Goal: Task Accomplishment & Management: Manage account settings

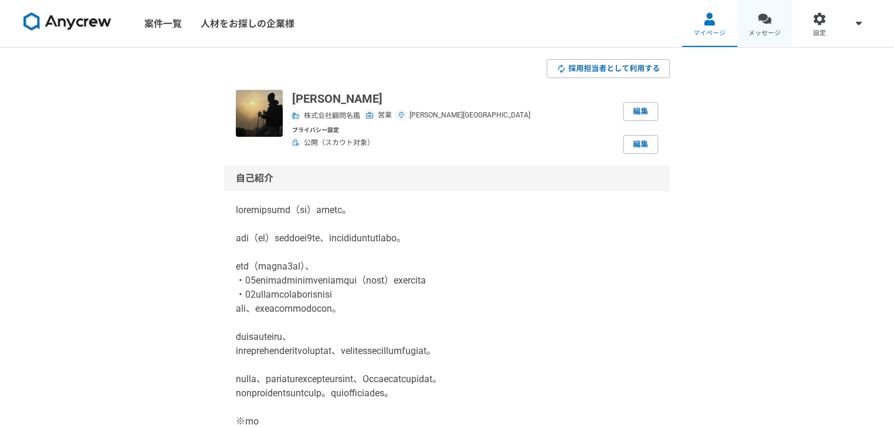
click at [751, 23] on link "メッセージ" at bounding box center [764, 23] width 55 height 47
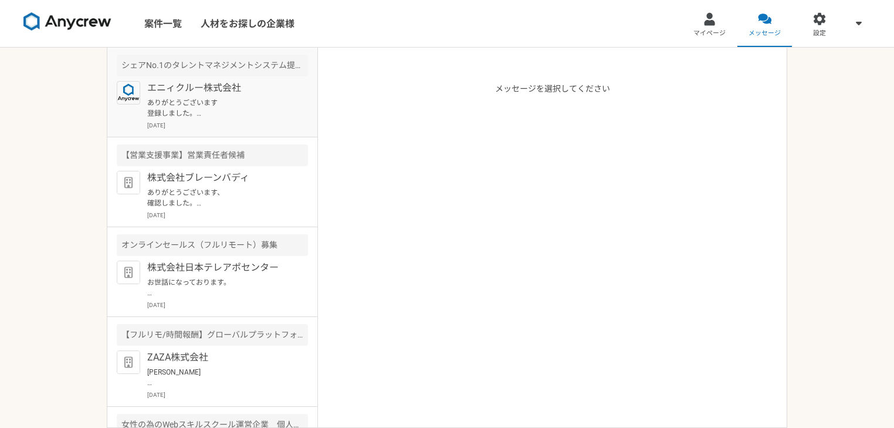
click at [185, 100] on p "ありがとうございます 登録しました。 [DATE]の14時半〜お願いできますと幸いです。 何卒宜しくお願いいたします。" at bounding box center [219, 107] width 145 height 21
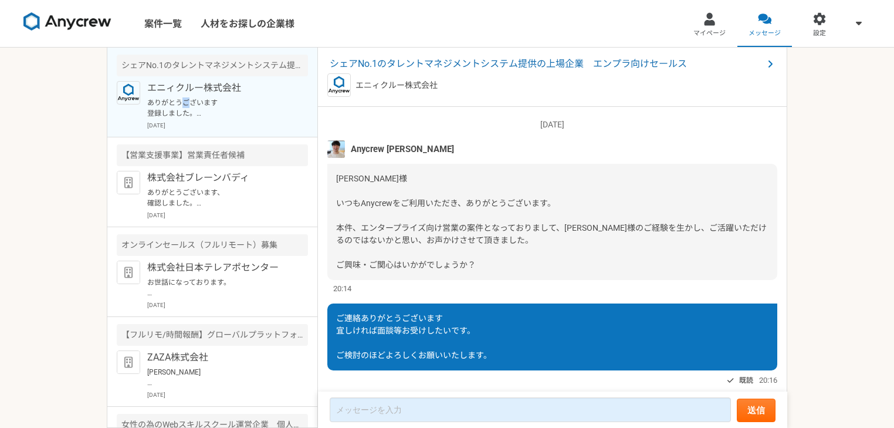
scroll to position [271, 0]
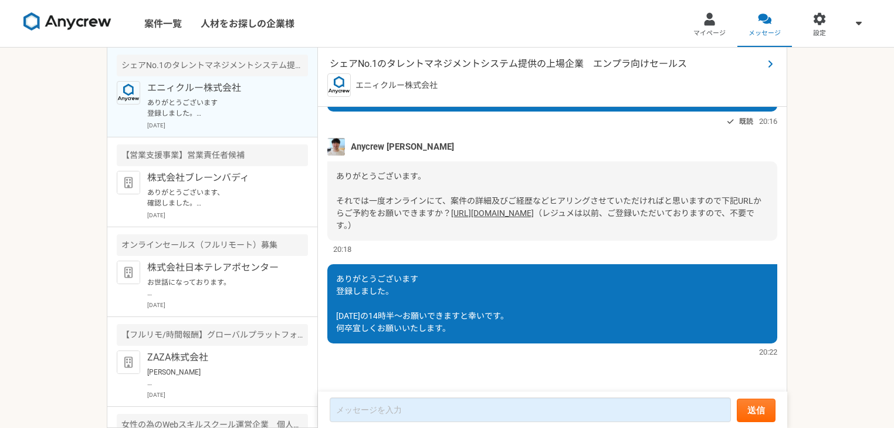
click at [501, 66] on span "シェアNo.1のタレントマネジメントシステム提供の上場企業　エンプラ向けセールス" at bounding box center [546, 64] width 433 height 14
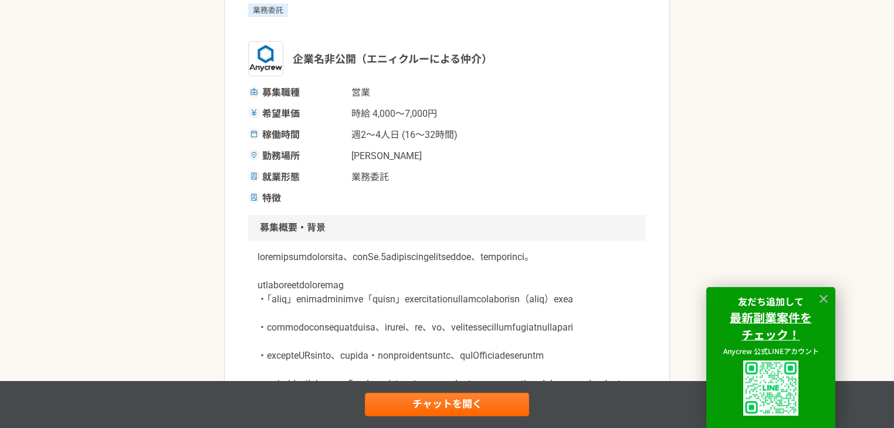
scroll to position [313, 0]
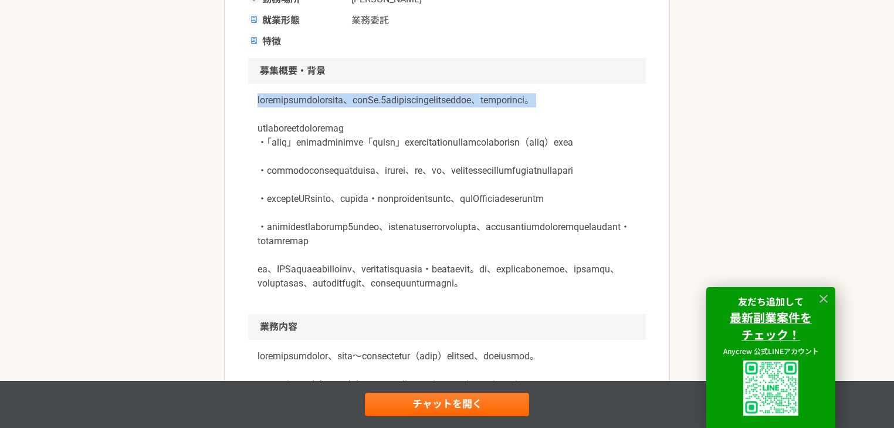
drag, startPoint x: 247, startPoint y: 100, endPoint x: 478, endPoint y: 129, distance: 232.9
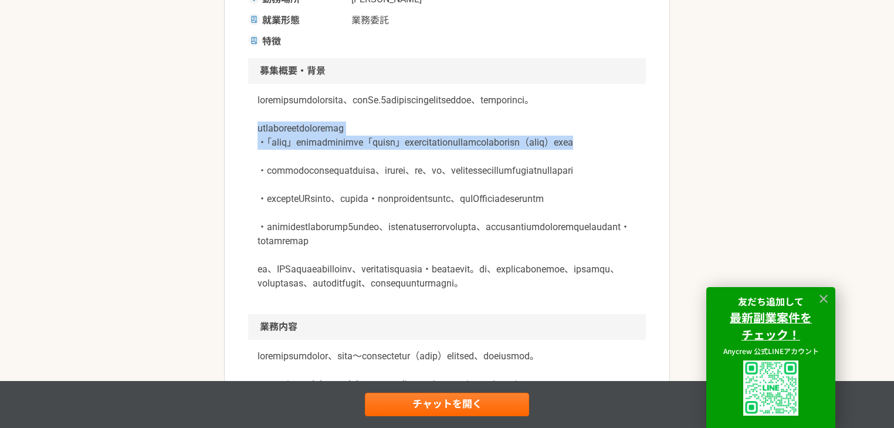
drag, startPoint x: 253, startPoint y: 141, endPoint x: 540, endPoint y: 177, distance: 289.1
click at [540, 177] on div at bounding box center [447, 199] width 398 height 230
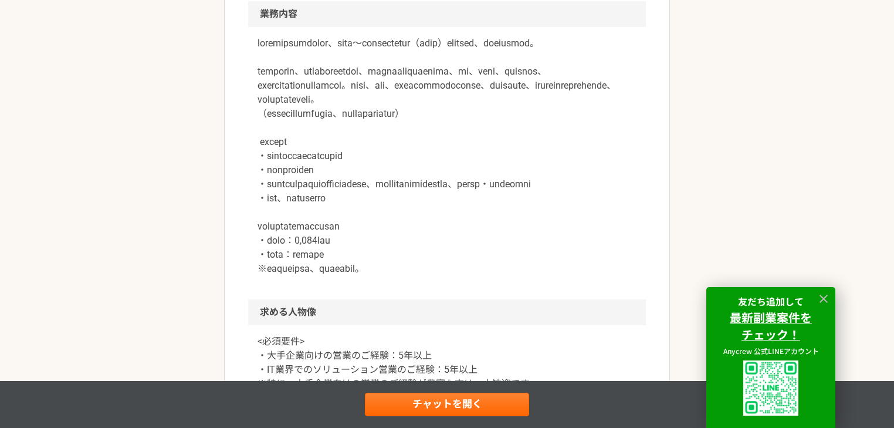
scroll to position [782, 0]
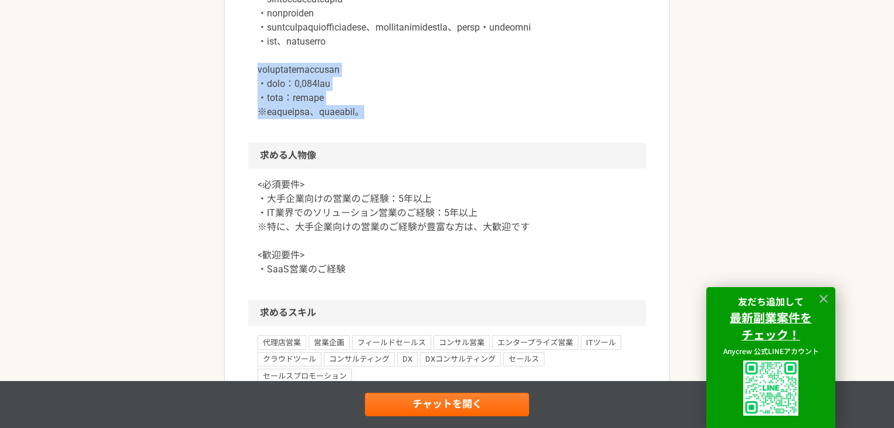
drag, startPoint x: 425, startPoint y: 239, endPoint x: 246, endPoint y: 192, distance: 185.0
click at [246, 192] on article "営業 シェアNo.1のタレントマネジメントシステム提供の上場企業　エンプラ向けセールス 業務委託 企業名非公開（エニィクルーによる仲介） 募集職種 営業 希望…" at bounding box center [447, 44] width 446 height 1510
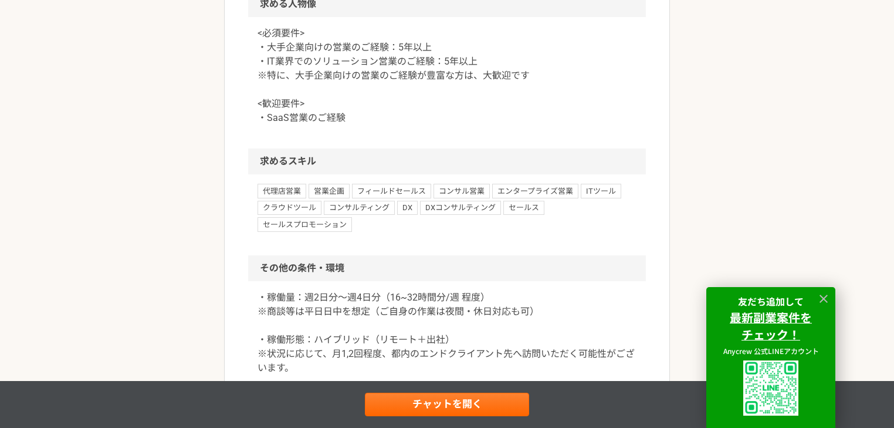
scroll to position [939, 0]
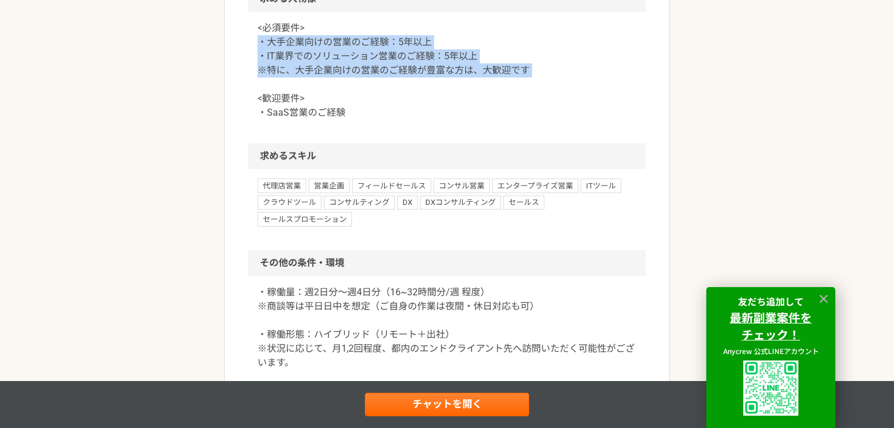
drag, startPoint x: 252, startPoint y: 171, endPoint x: 555, endPoint y: 194, distance: 303.5
click at [555, 143] on div "<必須要件> ・大手企業向けの営業のご経験：5年以上 ・IT業界でのソリューション営業のご経験：5年以上 ※特に、大手企業向けの営業のご経験が豊富な方は、大歓…" at bounding box center [447, 77] width 398 height 131
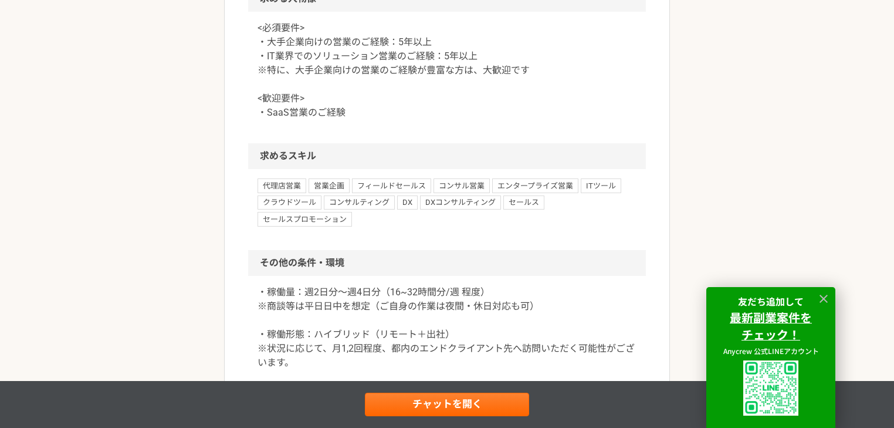
click at [561, 120] on p "<必須要件> ・大手企業向けの営業のご経験：5年以上 ・IT業界でのソリューション営業のご経験：5年以上 ※特に、大手企業向けの営業のご経験が豊富な方は、大歓…" at bounding box center [447, 70] width 379 height 99
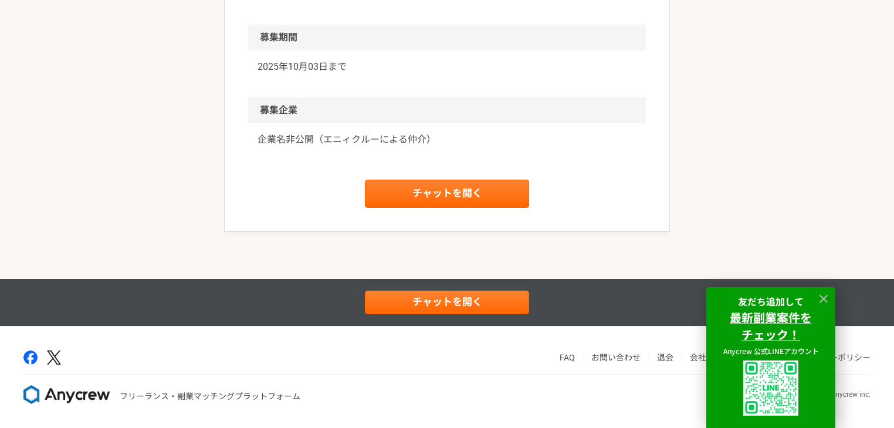
scroll to position [1408, 0]
click at [822, 297] on icon at bounding box center [823, 298] width 13 height 13
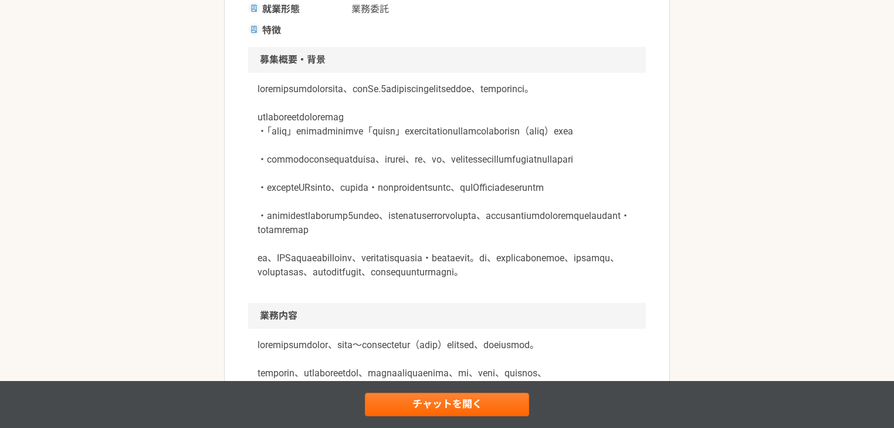
scroll to position [0, 0]
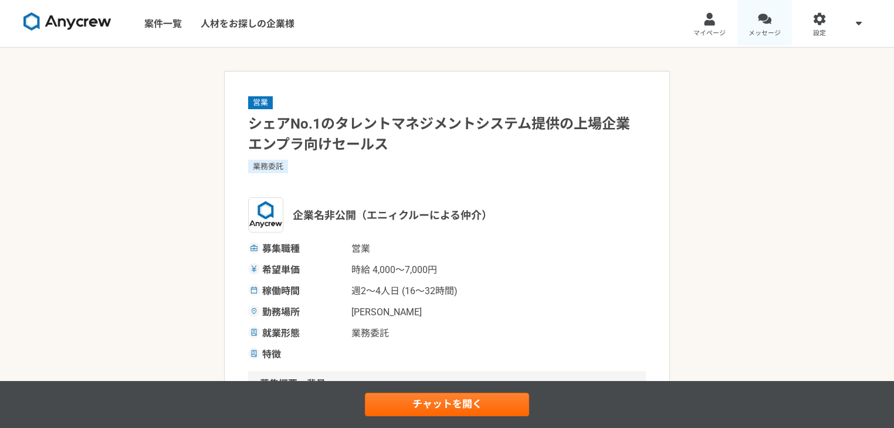
click at [760, 21] on div at bounding box center [764, 18] width 13 height 13
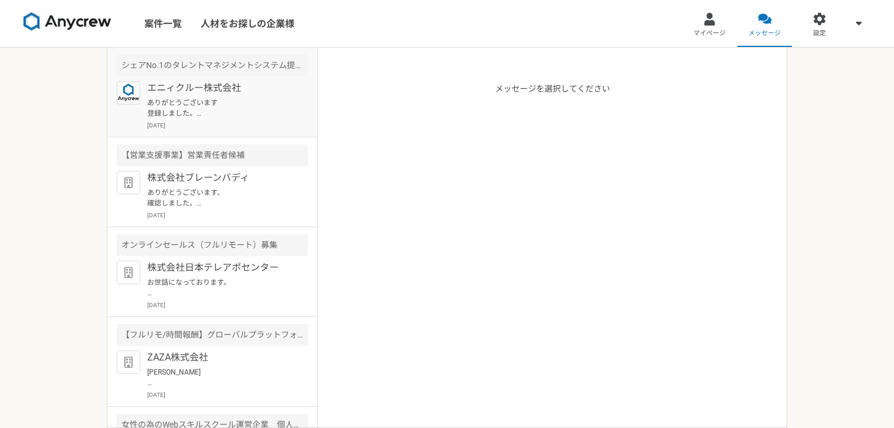
click at [206, 105] on p "ありがとうございます 登録しました。 [DATE]の14時半〜お願いできますと幸いです。 何卒宜しくお願いいたします。" at bounding box center [219, 107] width 145 height 21
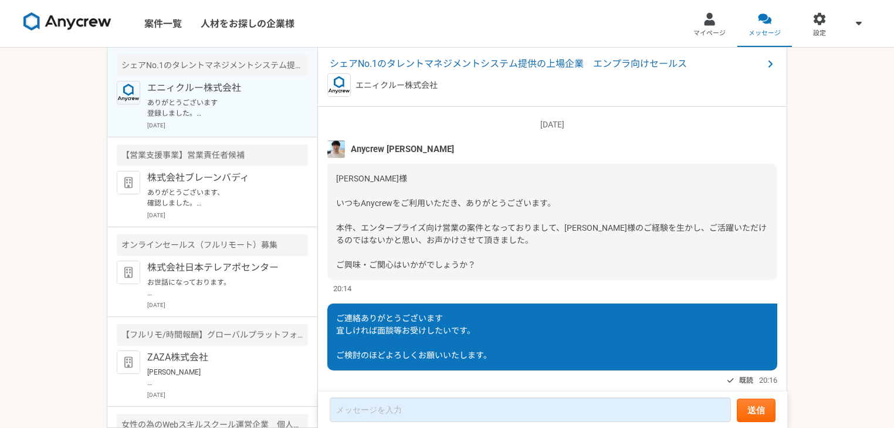
scroll to position [271, 0]
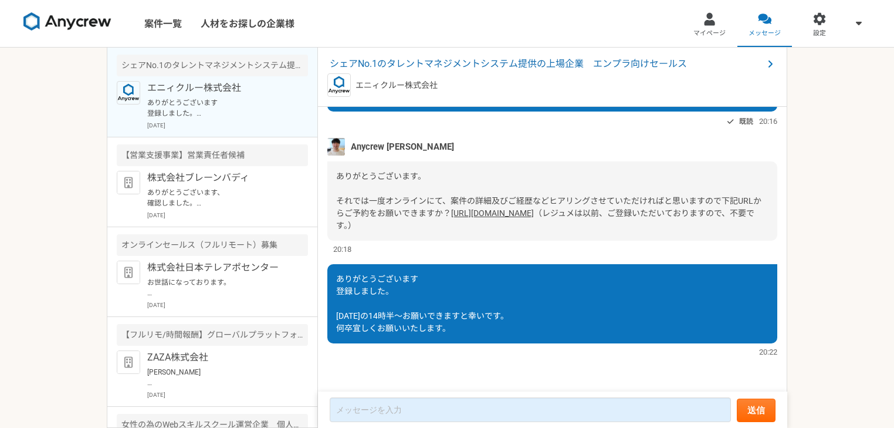
click at [334, 138] on img at bounding box center [336, 147] width 18 height 18
drag, startPoint x: 408, startPoint y: 138, endPoint x: 350, endPoint y: 138, distance: 58.7
click at [350, 138] on div "Anycrew [PERSON_NAME]" at bounding box center [552, 147] width 450 height 18
copy span "Anycrew [PERSON_NAME]"
click at [443, 68] on span "シェアNo.1のタレントマネジメントシステム提供の上場企業　エンプラ向けセールス" at bounding box center [546, 64] width 433 height 14
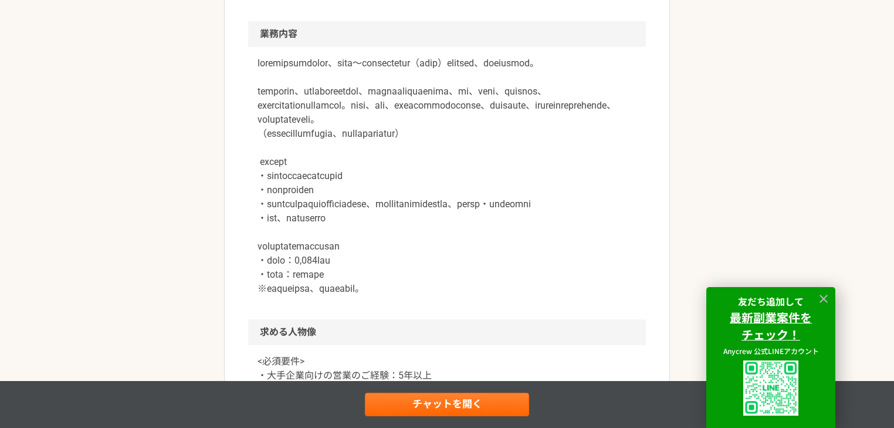
scroll to position [625, 0]
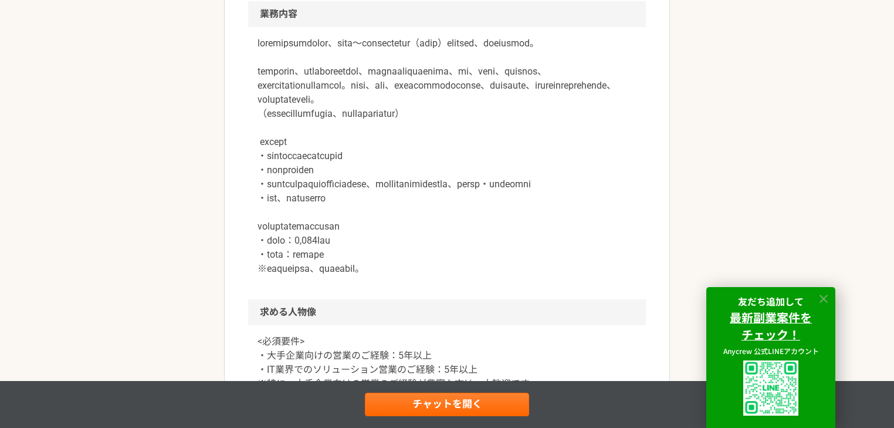
click at [826, 296] on icon at bounding box center [823, 298] width 13 height 13
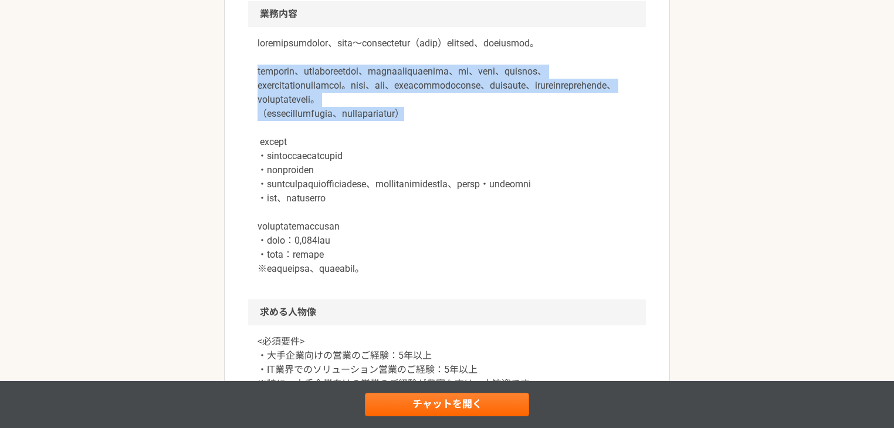
drag, startPoint x: 551, startPoint y: 230, endPoint x: 245, endPoint y: 171, distance: 311.8
click at [245, 171] on article "営業 シェアNo.1のタレントマネジメントシステム提供の上場企業　エンプラ向けセールス 業務委託 企業名非公開（エニィクルーによる仲介） 募集職種 営業 希望…" at bounding box center [447, 201] width 446 height 1510
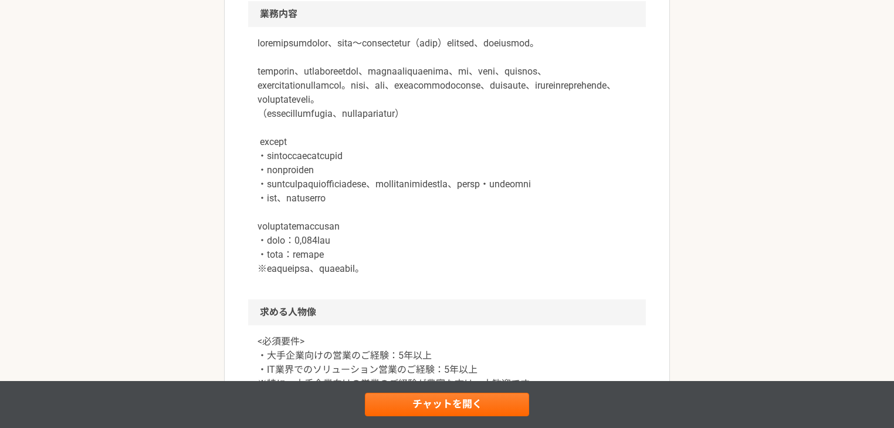
click at [286, 162] on p at bounding box center [447, 155] width 379 height 239
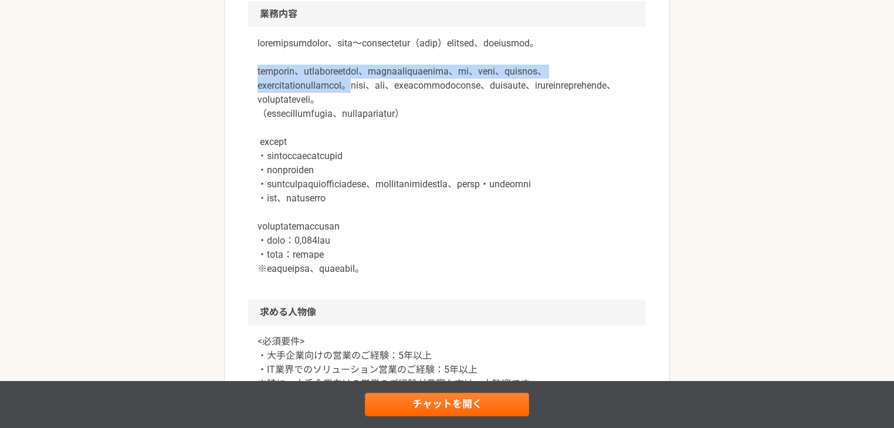
drag, startPoint x: 326, startPoint y: 174, endPoint x: 604, endPoint y: 179, distance: 277.5
click at [604, 179] on div at bounding box center [447, 163] width 398 height 272
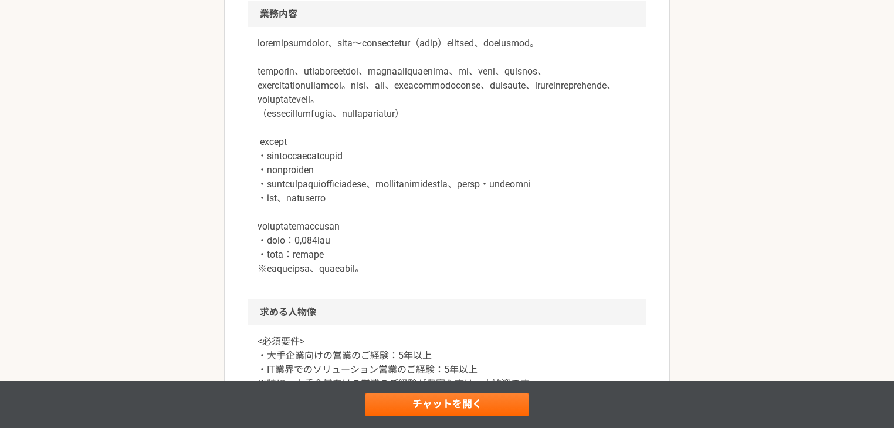
click at [481, 197] on p at bounding box center [447, 155] width 379 height 239
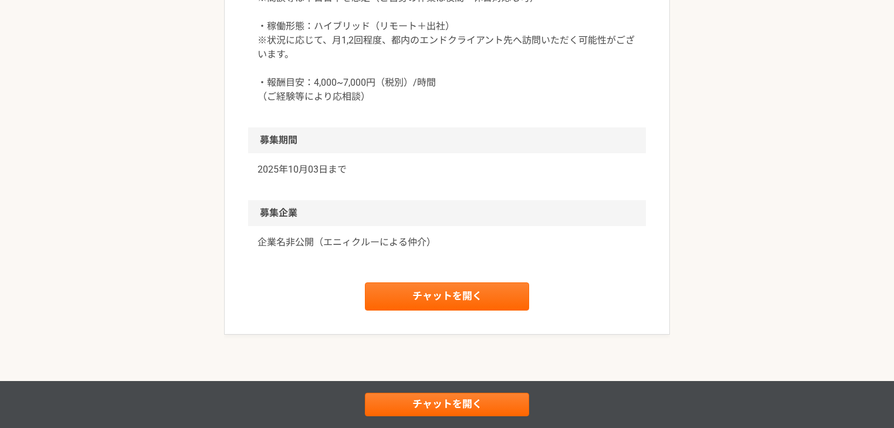
scroll to position [1251, 0]
